Goal: Task Accomplishment & Management: Manage account settings

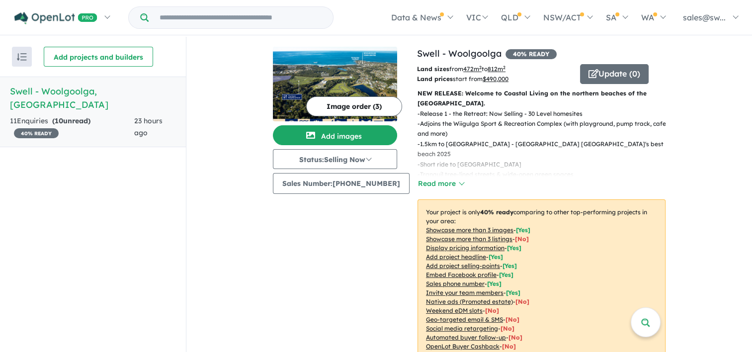
click at [91, 115] on div "11 Enquir ies ( 10 unread) 40 % READY" at bounding box center [72, 127] width 124 height 24
click at [48, 128] on span "40 % READY" at bounding box center [36, 133] width 45 height 10
click at [68, 95] on h5 "Swell - [GEOGRAPHIC_DATA] , [GEOGRAPHIC_DATA]" at bounding box center [93, 97] width 166 height 27
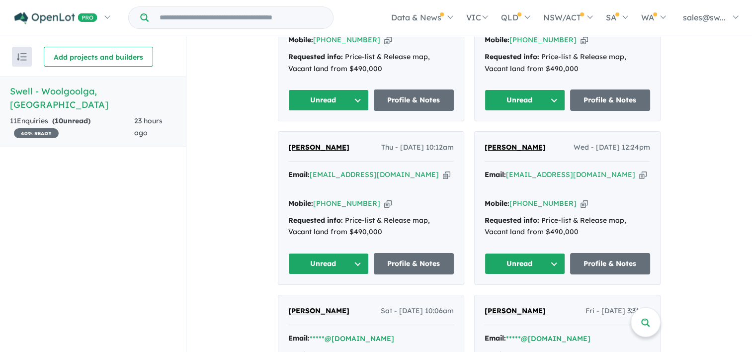
scroll to position [482, 0]
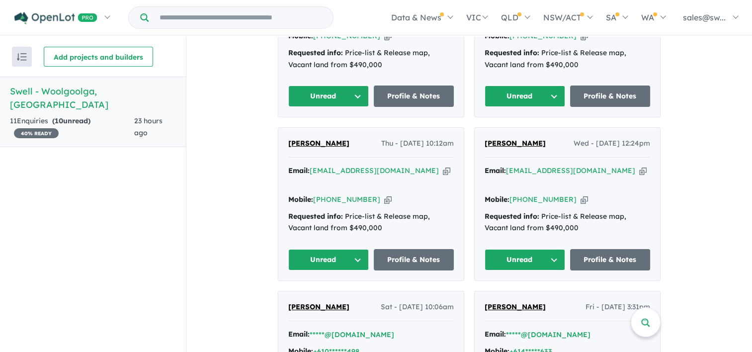
click at [443, 172] on icon "button" at bounding box center [446, 170] width 7 height 10
click at [694, 145] on div "View all projects in your account Swell - Woolgoolga 40 % READY Land sizes from…" at bounding box center [468, 54] width 565 height 1000
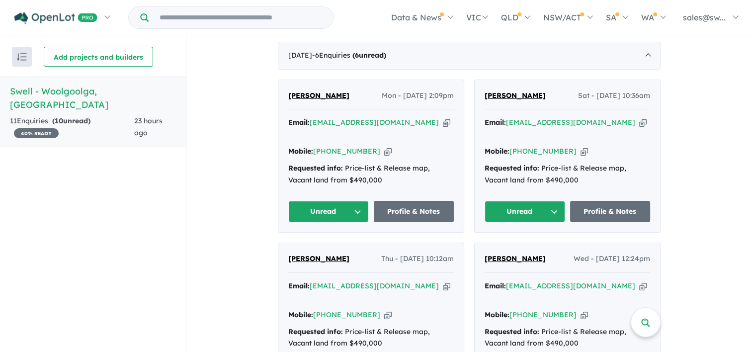
scroll to position [367, 0]
click at [639, 123] on icon "button" at bounding box center [642, 123] width 7 height 10
click at [687, 226] on div "View all projects in your account Swell - Woolgoolga 40 % READY Land sizes from…" at bounding box center [468, 170] width 565 height 1000
click at [443, 120] on icon "button" at bounding box center [446, 123] width 7 height 10
click at [355, 210] on button "Unread" at bounding box center [328, 211] width 80 height 21
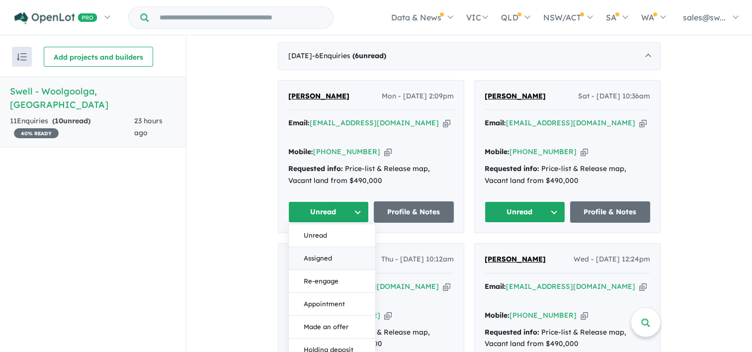
click at [332, 263] on button "Assigned" at bounding box center [332, 258] width 86 height 23
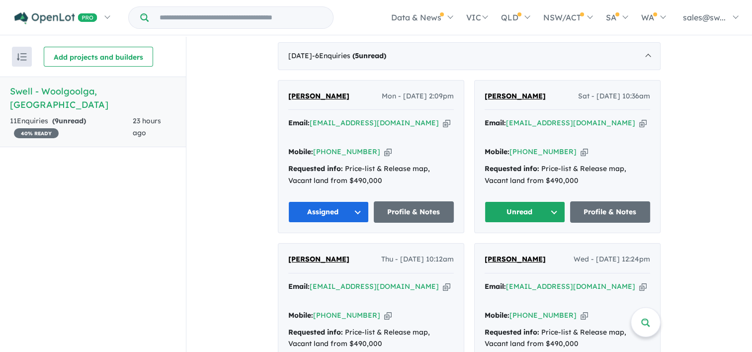
click at [552, 209] on button "Unread" at bounding box center [524, 211] width 80 height 21
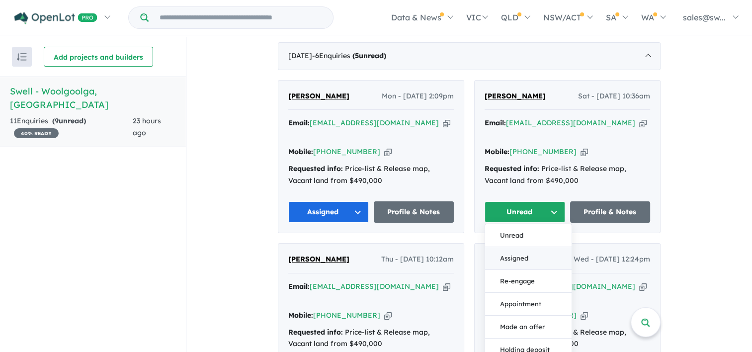
click at [538, 261] on button "Assigned" at bounding box center [528, 258] width 86 height 23
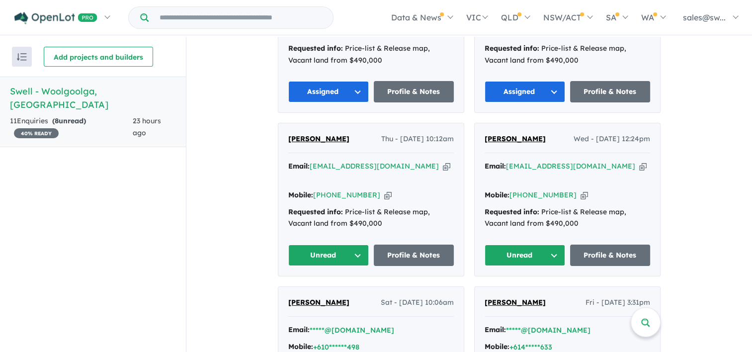
scroll to position [491, 0]
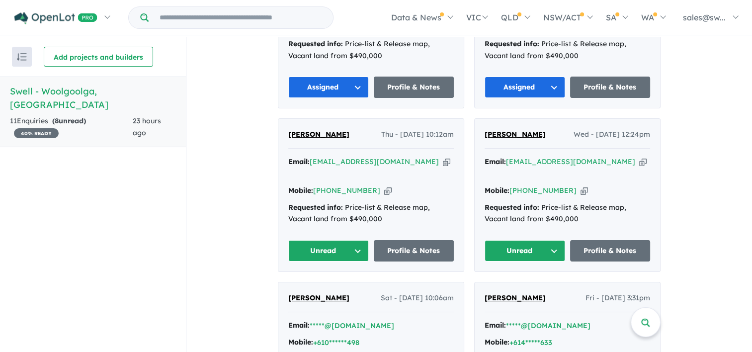
click at [346, 242] on button "Unread" at bounding box center [328, 250] width 80 height 21
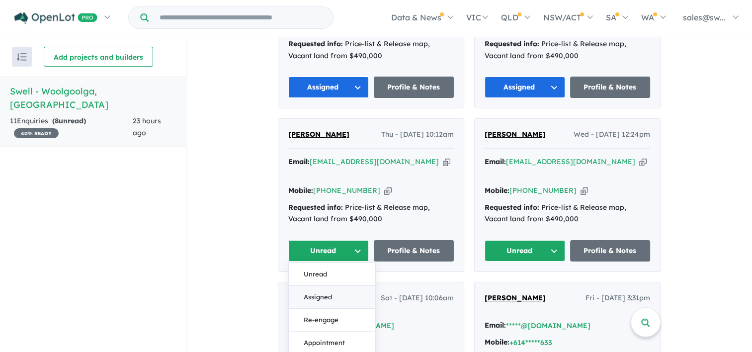
click at [347, 286] on button "Assigned" at bounding box center [332, 297] width 86 height 23
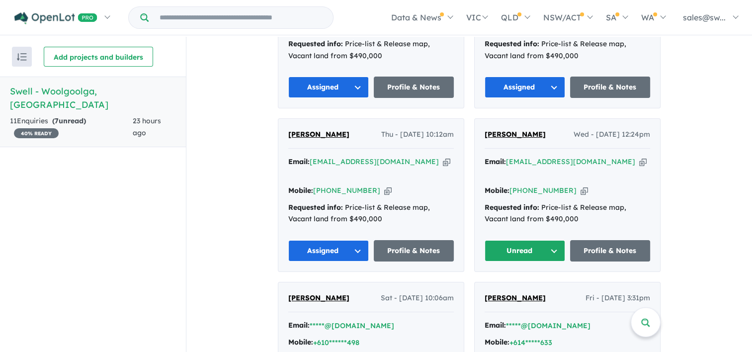
click at [537, 240] on button "Unread" at bounding box center [524, 250] width 80 height 21
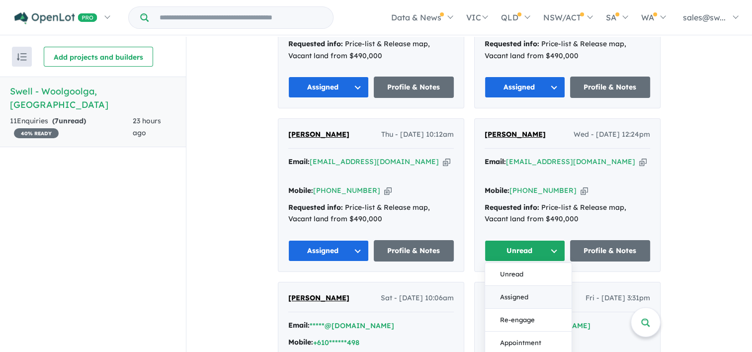
click at [531, 286] on button "Assigned" at bounding box center [528, 297] width 86 height 23
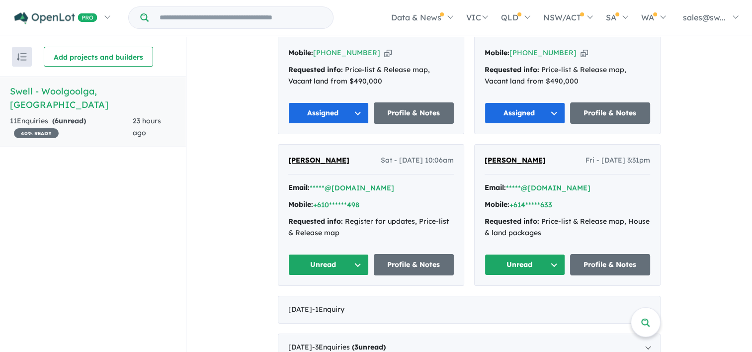
scroll to position [634, 0]
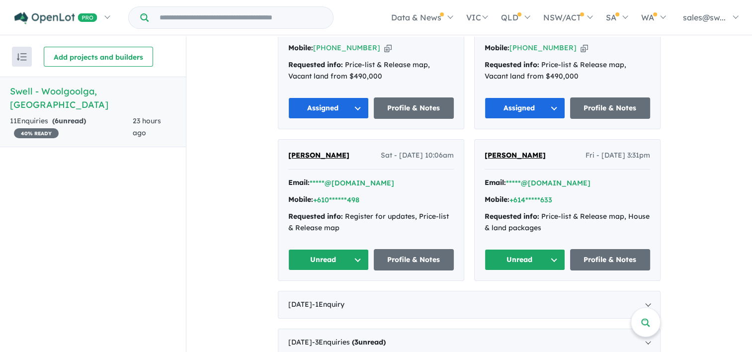
click at [338, 253] on button "Unread" at bounding box center [328, 259] width 80 height 21
click at [335, 295] on button "Assigned" at bounding box center [332, 306] width 86 height 23
click at [516, 249] on button "Unread" at bounding box center [524, 259] width 80 height 21
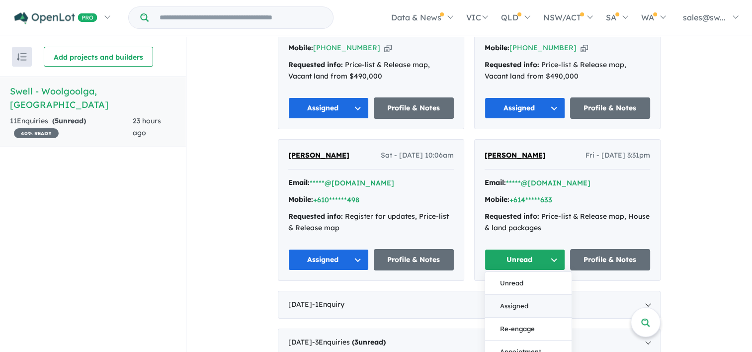
click at [522, 295] on button "Assigned" at bounding box center [528, 306] width 86 height 23
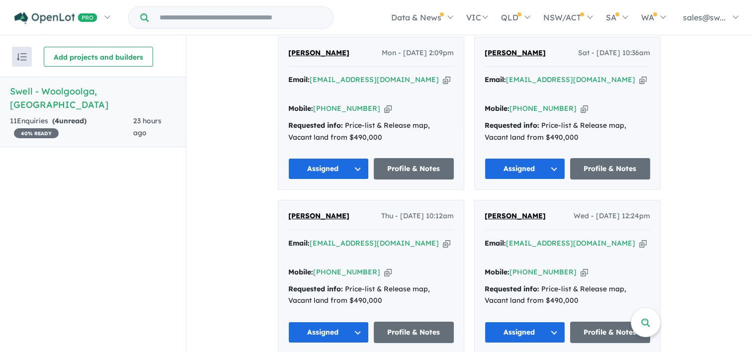
scroll to position [395, 0]
